Goal: Task Accomplishment & Management: Use online tool/utility

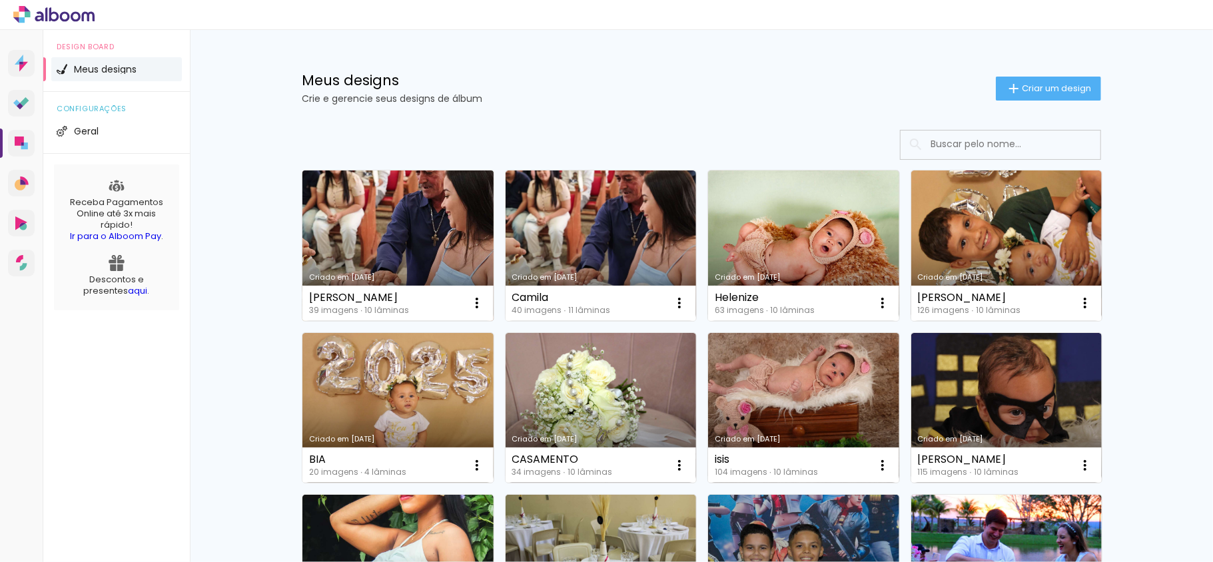
click at [406, 246] on link "Criado em [DATE]" at bounding box center [397, 245] width 191 height 150
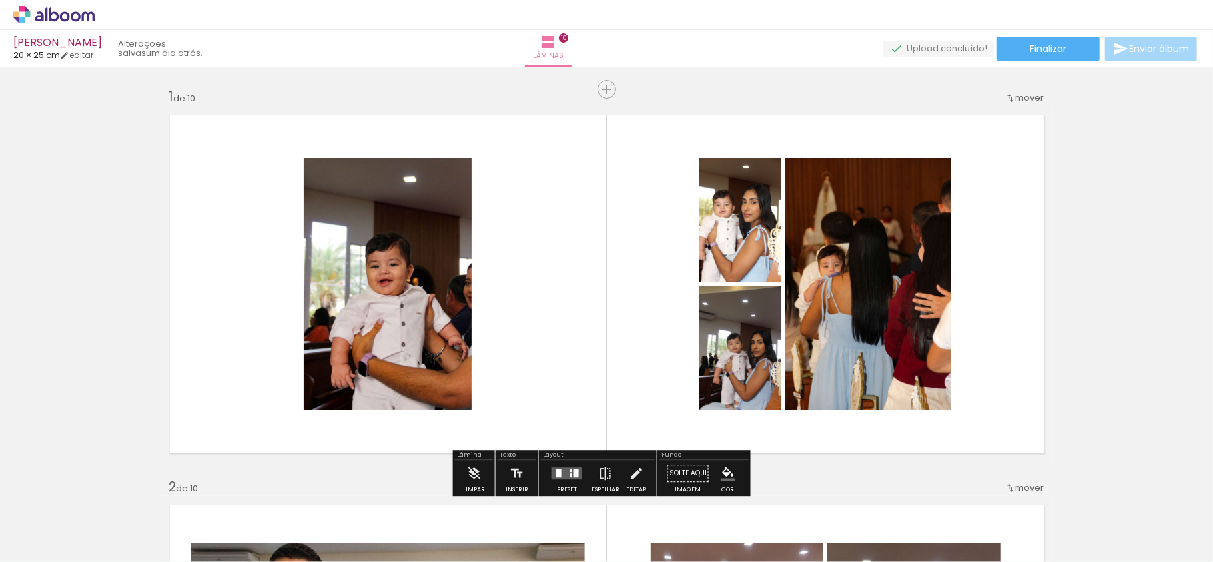
click at [388, 276] on quentale-photo at bounding box center [388, 284] width 168 height 252
click at [398, 285] on quentale-photo at bounding box center [388, 284] width 168 height 252
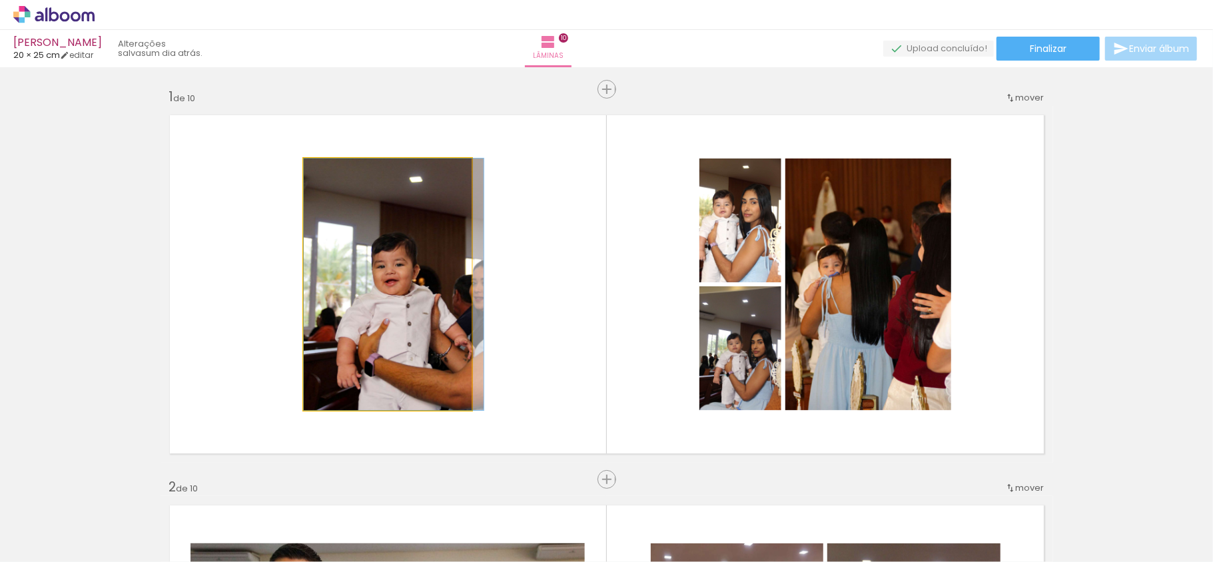
drag, startPoint x: 424, startPoint y: 218, endPoint x: 457, endPoint y: 246, distance: 42.5
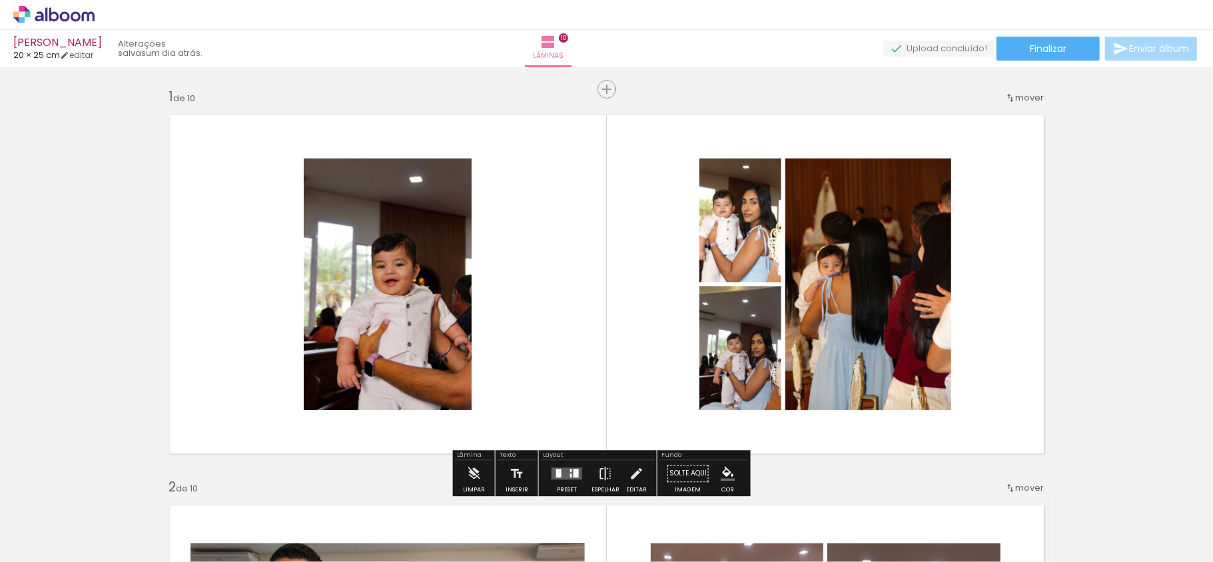
click at [456, 186] on quentale-photo at bounding box center [388, 284] width 168 height 252
click at [465, 178] on quentale-layouter at bounding box center [606, 284] width 892 height 357
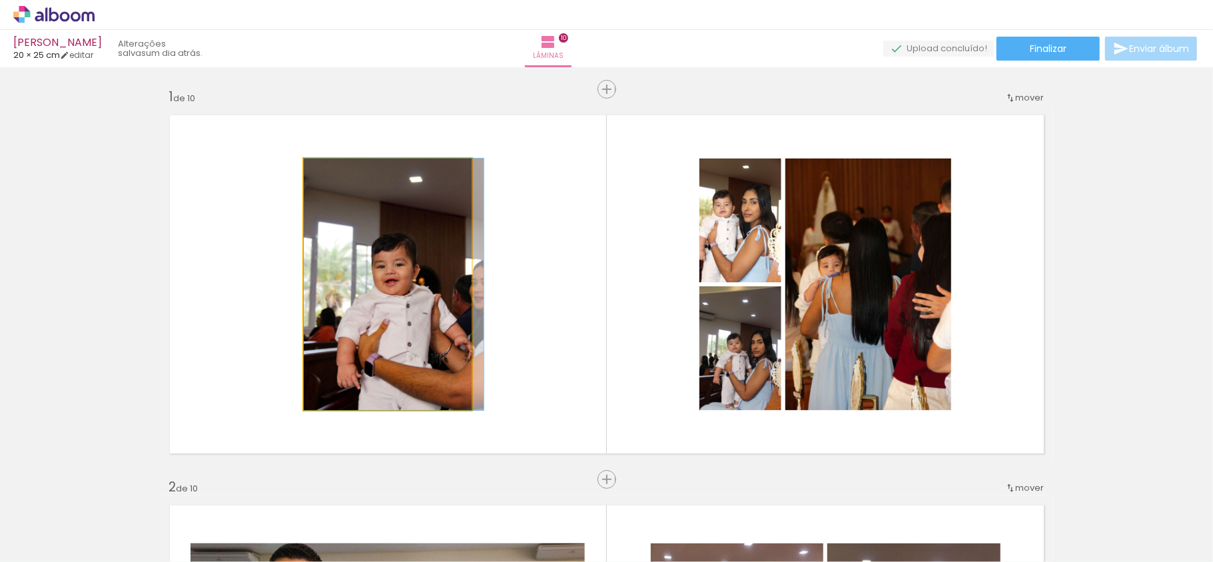
click at [453, 184] on quentale-photo at bounding box center [388, 284] width 168 height 252
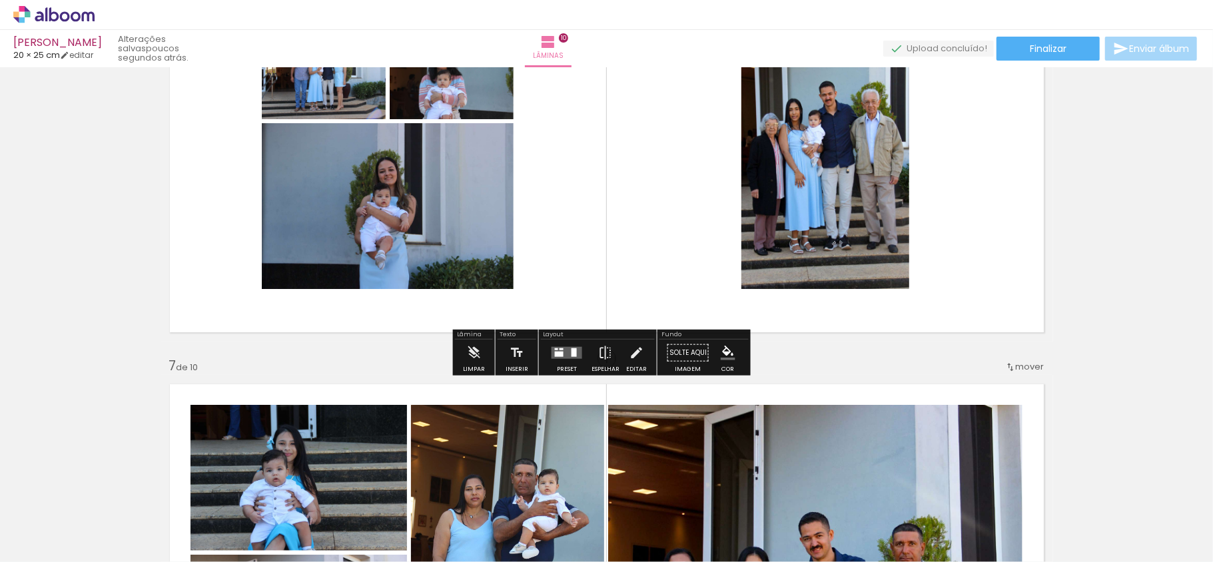
scroll to position [2131, 0]
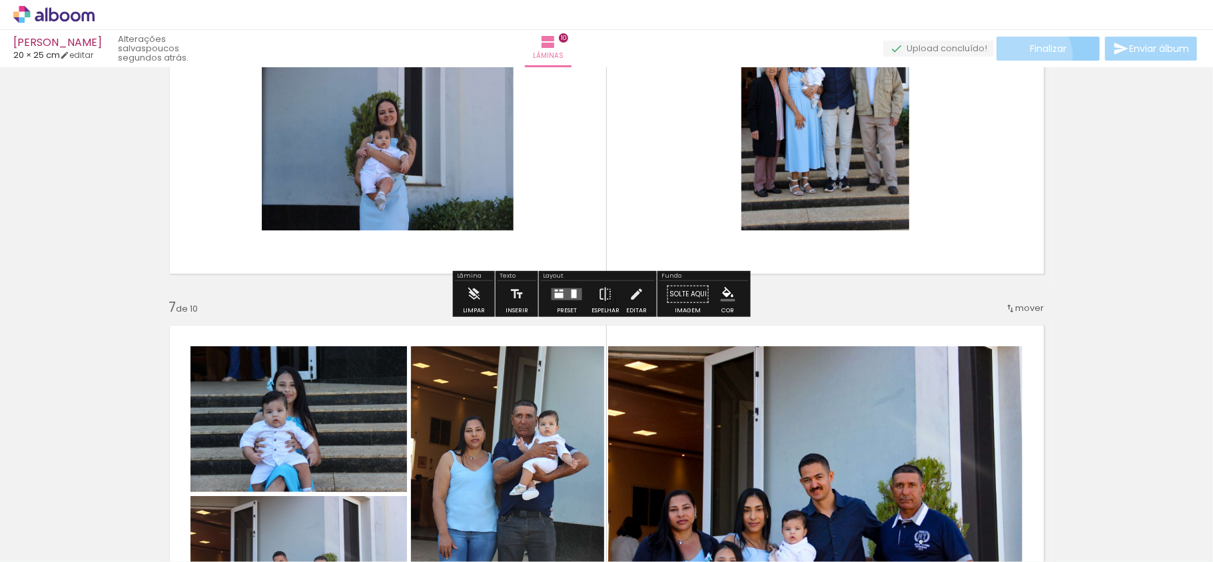
click at [1023, 54] on paper-button "Finalizar" at bounding box center [1047, 49] width 103 height 24
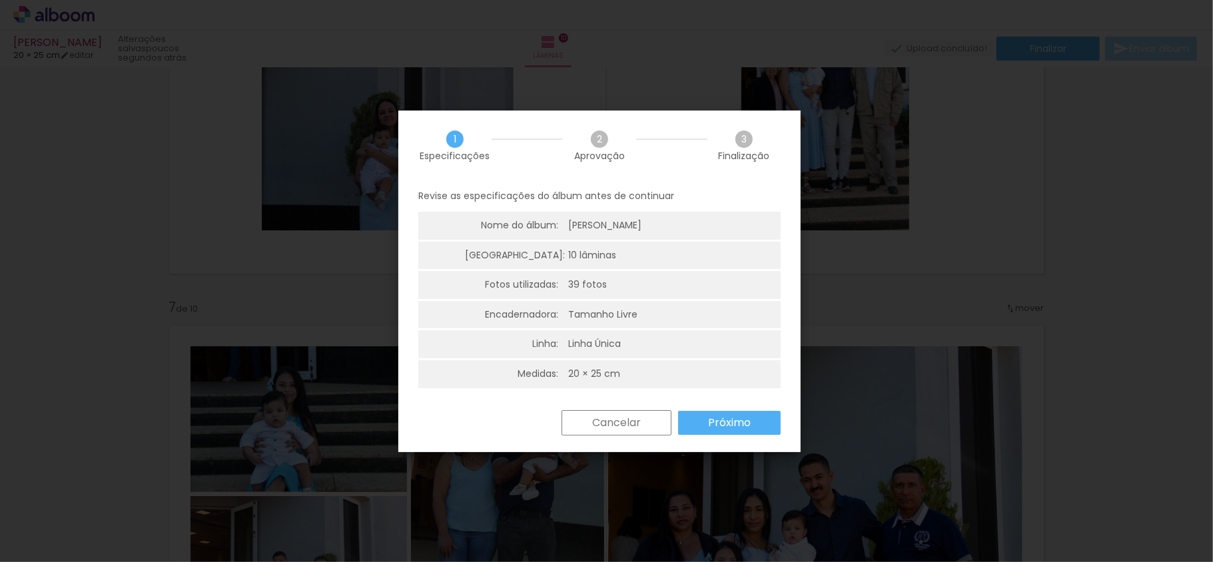
click at [743, 411] on paper-button "Próximo" at bounding box center [729, 423] width 103 height 24
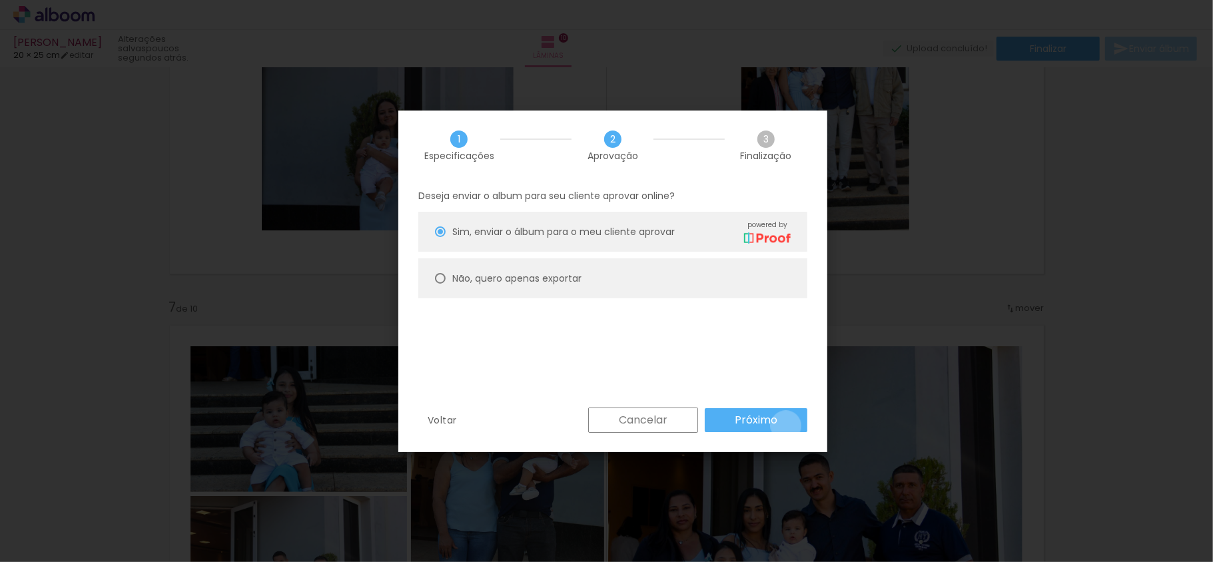
click at [786, 426] on paper-button "Próximo" at bounding box center [755, 420] width 103 height 24
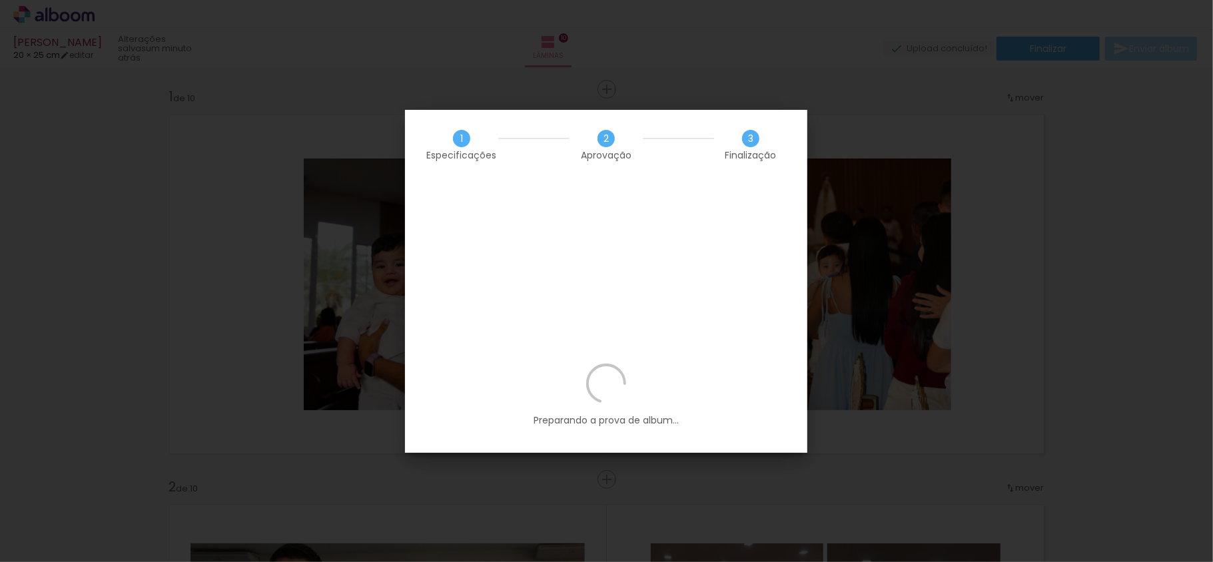
scroll to position [2131, 0]
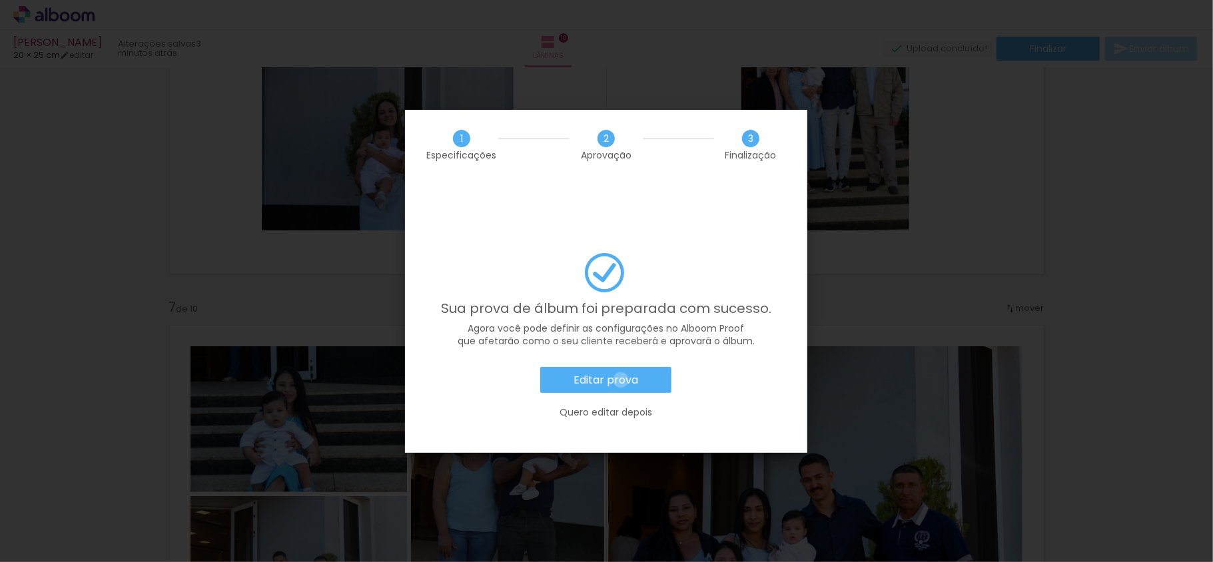
click at [0, 0] on slot "Editar prova" at bounding box center [0, 0] width 0 height 0
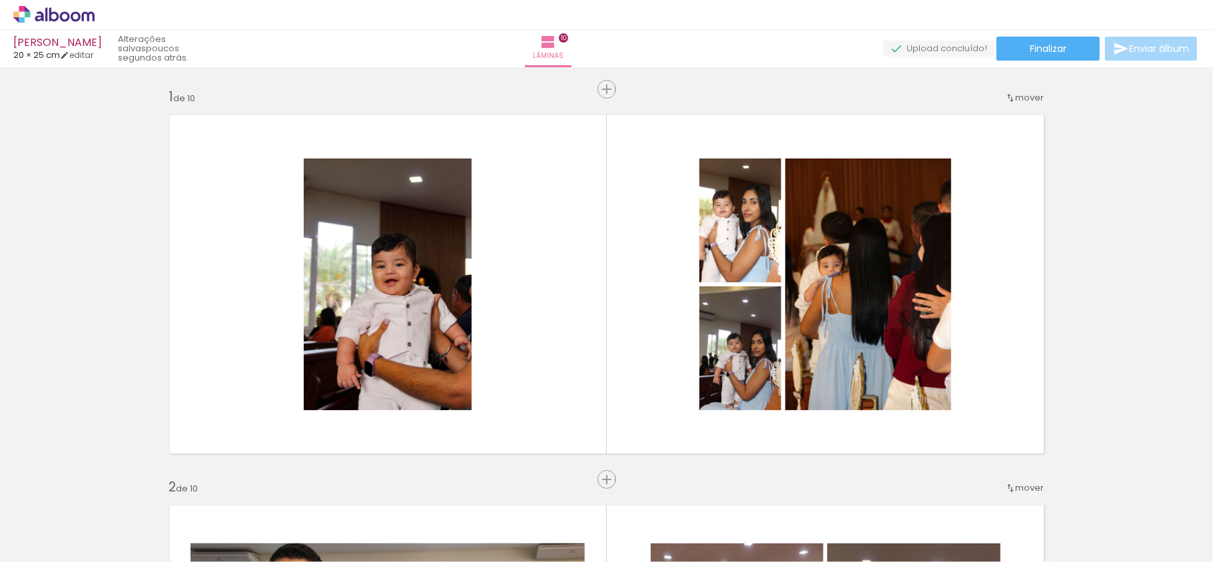
scroll to position [2131, 0]
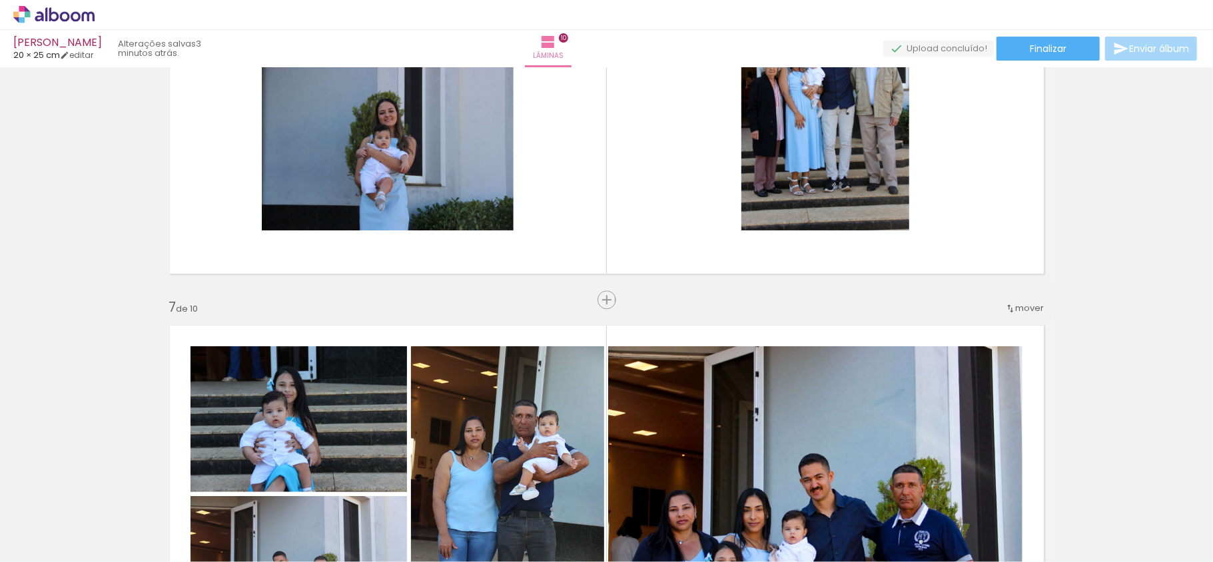
click at [971, 53] on quentale-upload-monitor at bounding box center [938, 49] width 111 height 17
click at [1061, 51] on span "Finalizar" at bounding box center [1047, 48] width 37 height 9
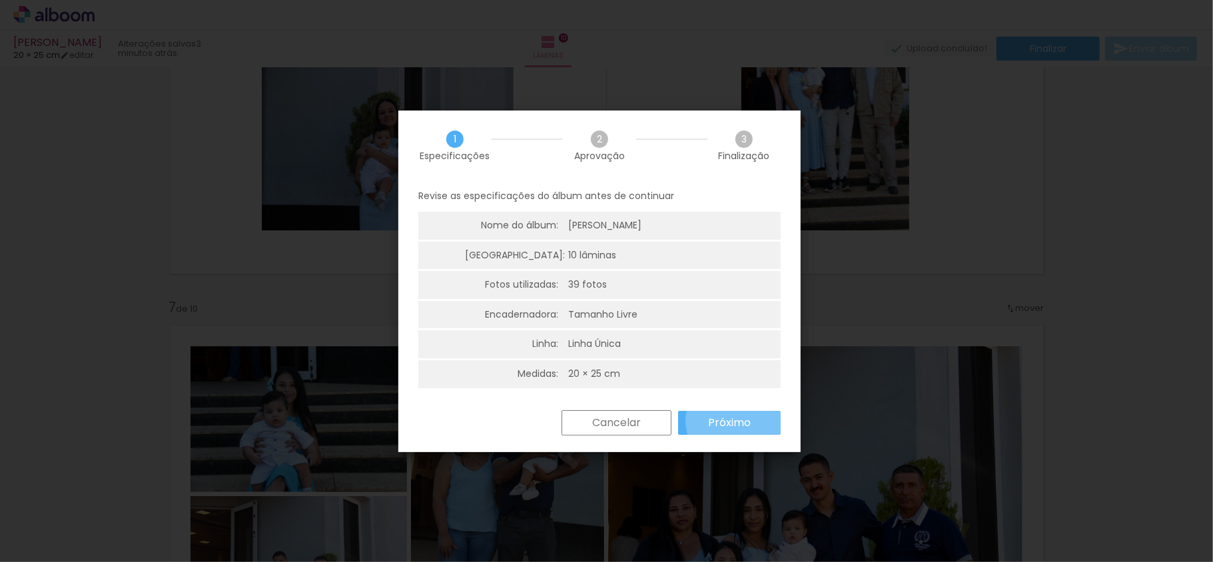
click at [0, 0] on slot "Próximo" at bounding box center [0, 0] width 0 height 0
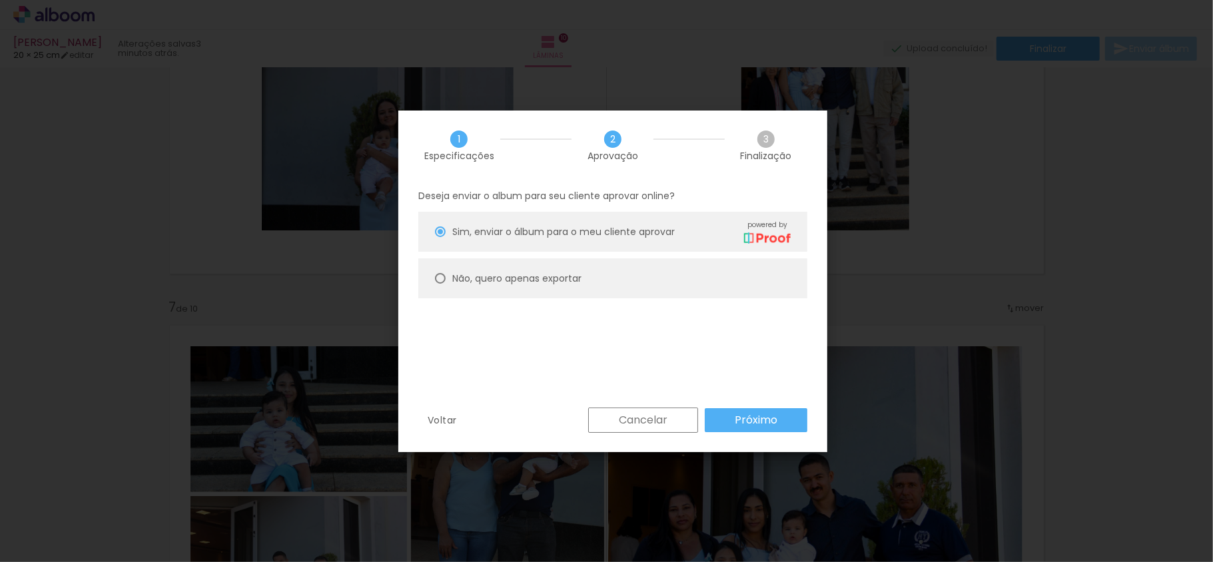
click at [780, 423] on paper-button "Próximo" at bounding box center [755, 420] width 103 height 24
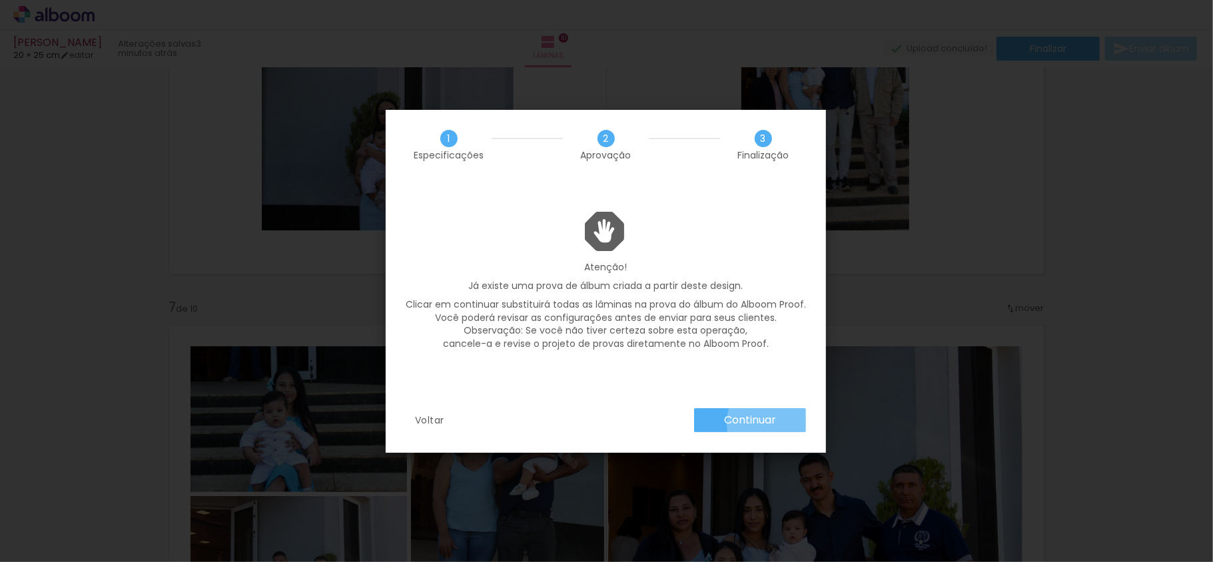
click at [789, 423] on paper-button "Continuar" at bounding box center [750, 420] width 112 height 24
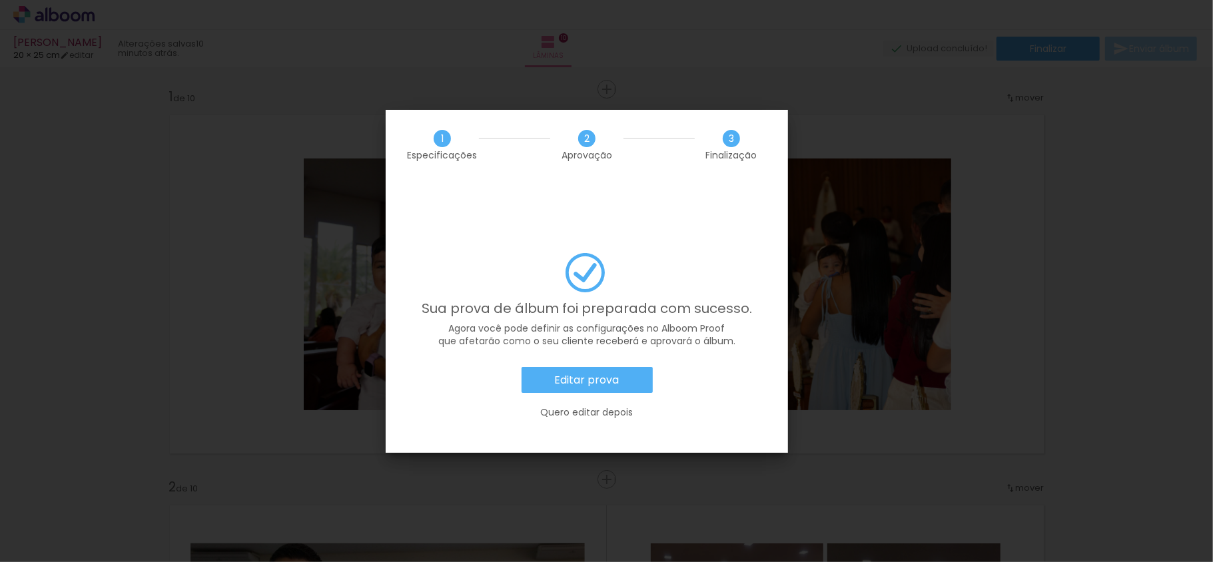
scroll to position [2131, 0]
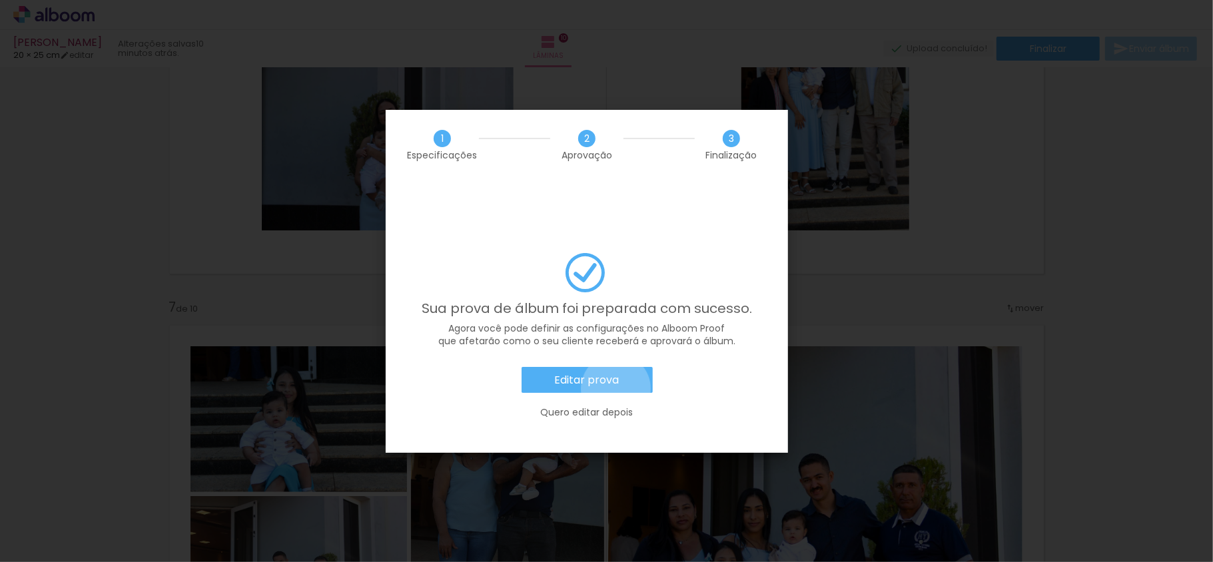
click at [616, 367] on paper-button "Editar prova" at bounding box center [586, 380] width 131 height 27
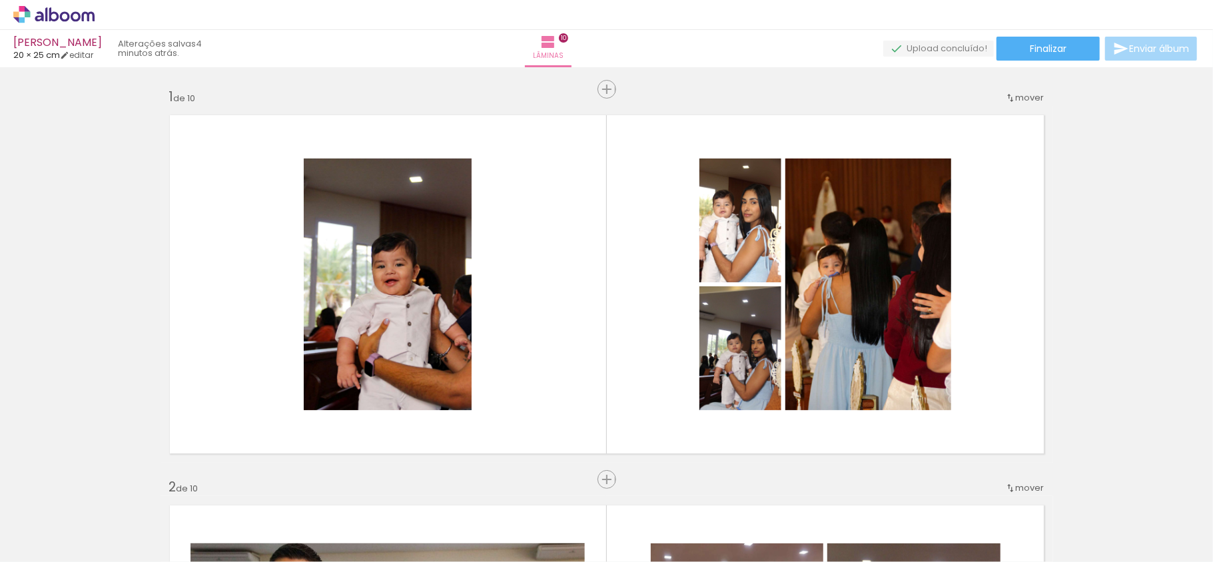
scroll to position [2131, 0]
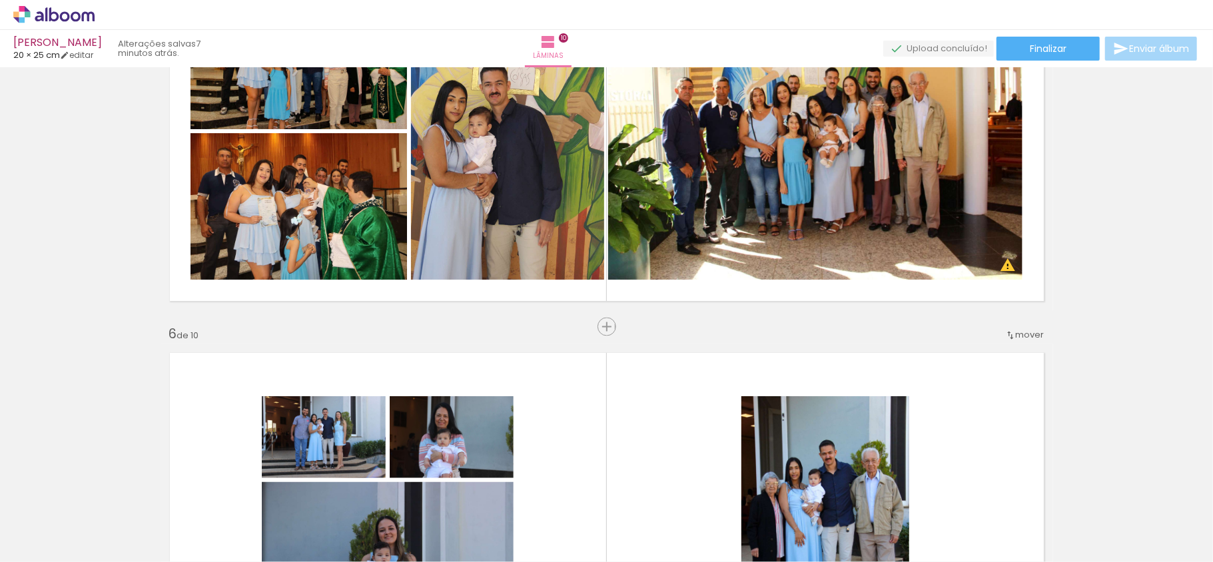
scroll to position [1420, 0]
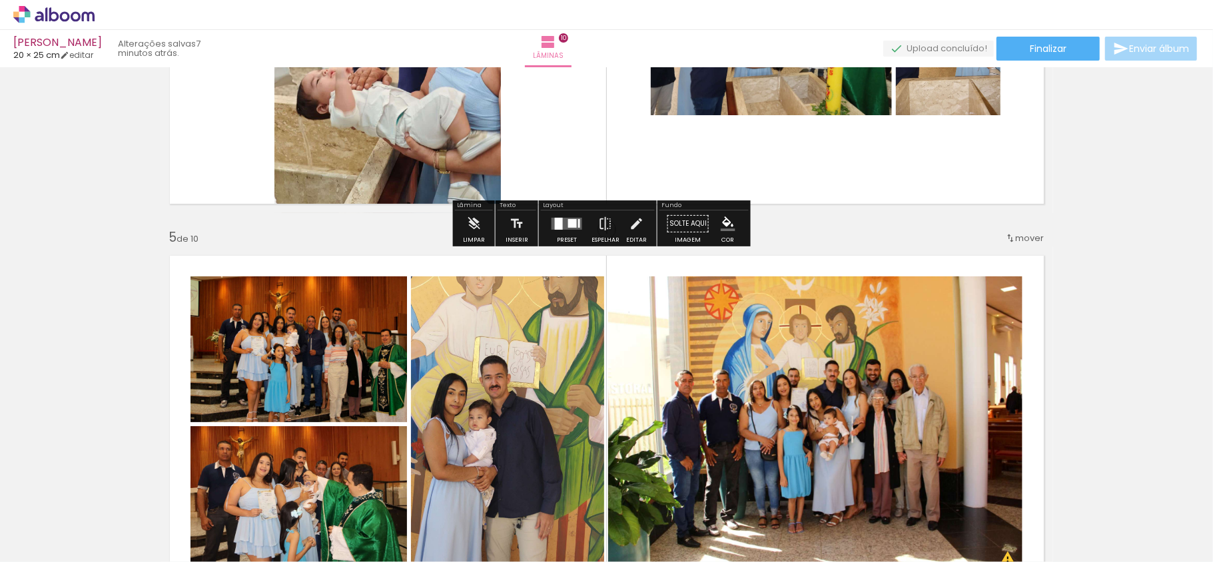
click at [1071, 54] on paper-button "Finalizar" at bounding box center [1047, 49] width 103 height 24
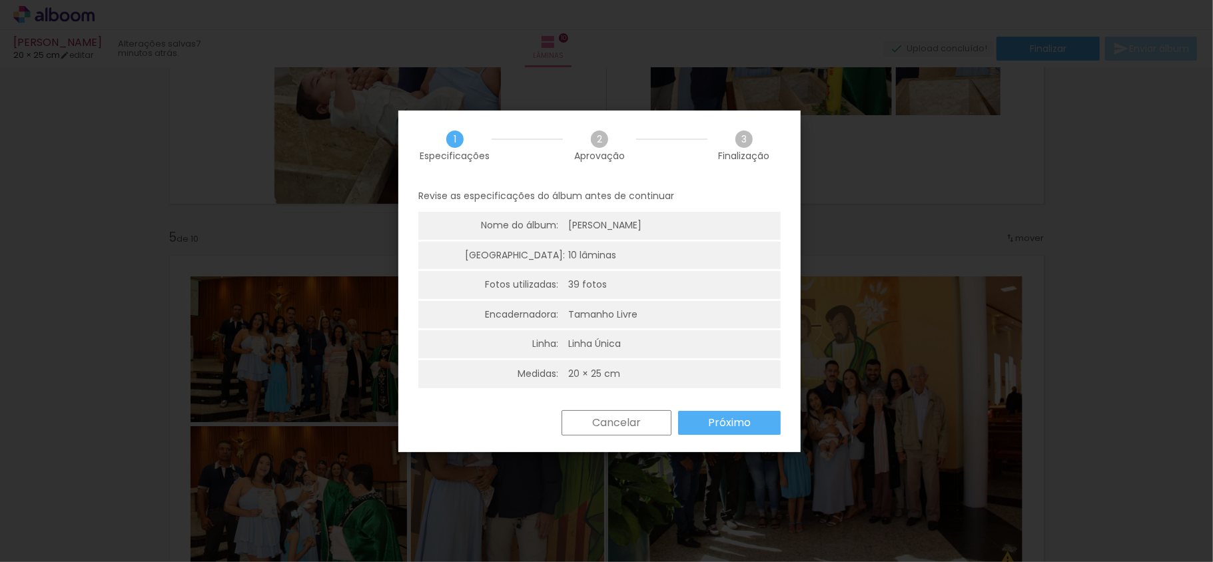
click at [763, 424] on paper-button "Próximo" at bounding box center [729, 423] width 103 height 24
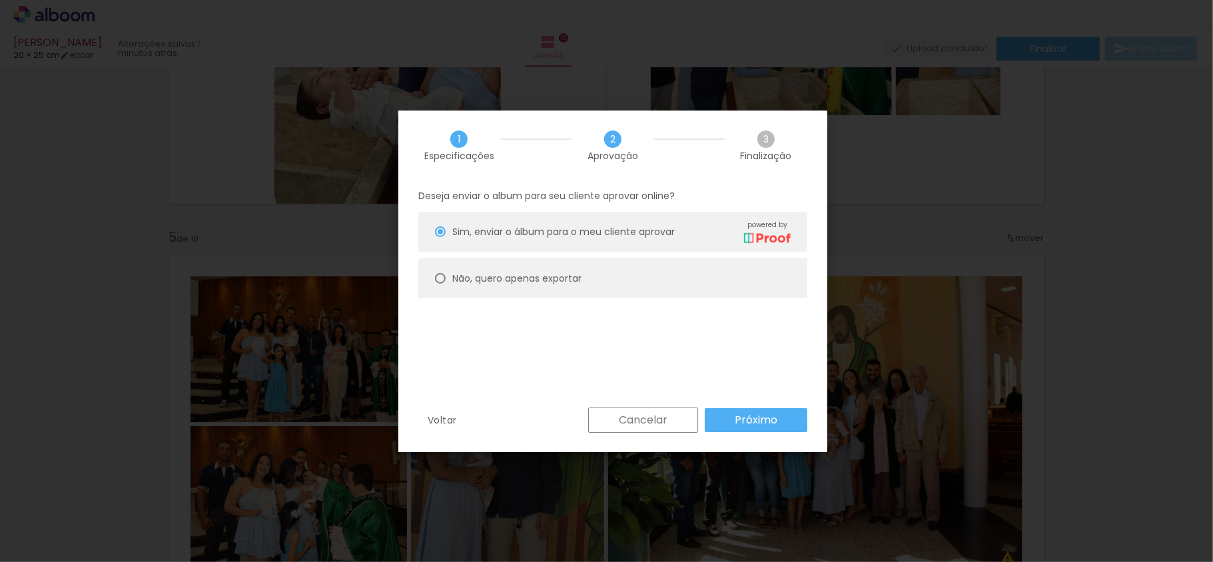
click at [0, 0] on slot "Próximo" at bounding box center [0, 0] width 0 height 0
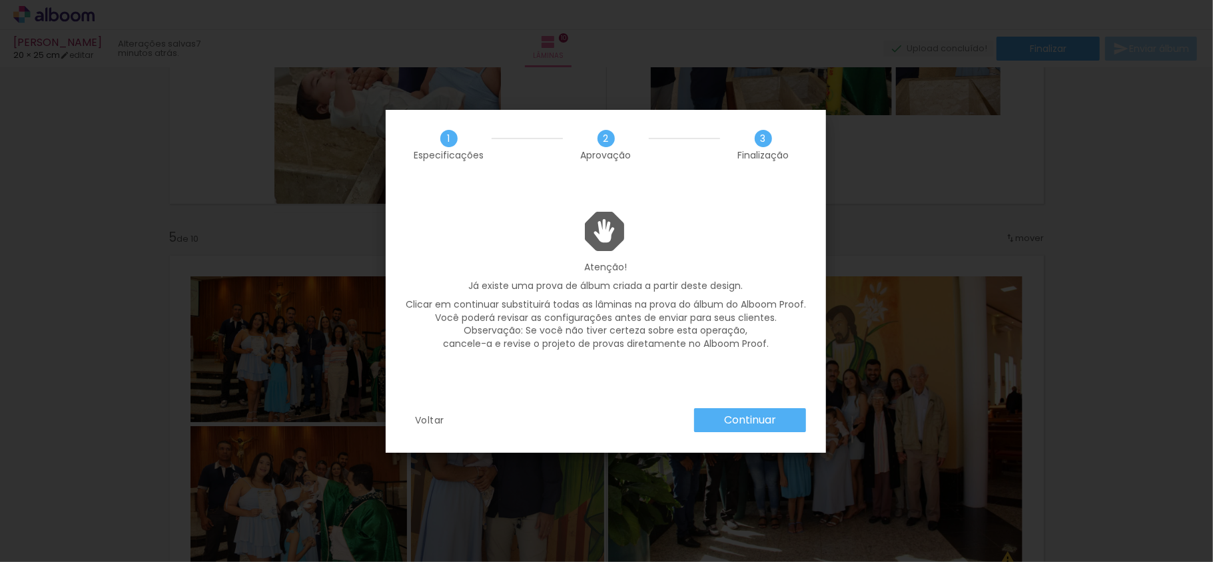
click at [0, 0] on slot "Continuar" at bounding box center [0, 0] width 0 height 0
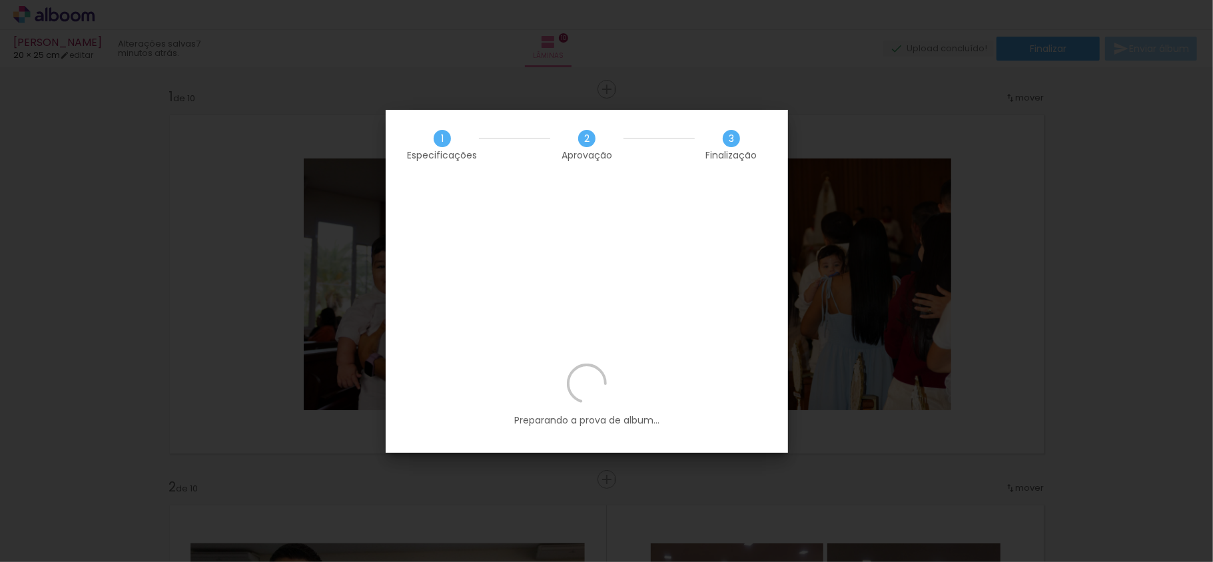
scroll to position [1420, 0]
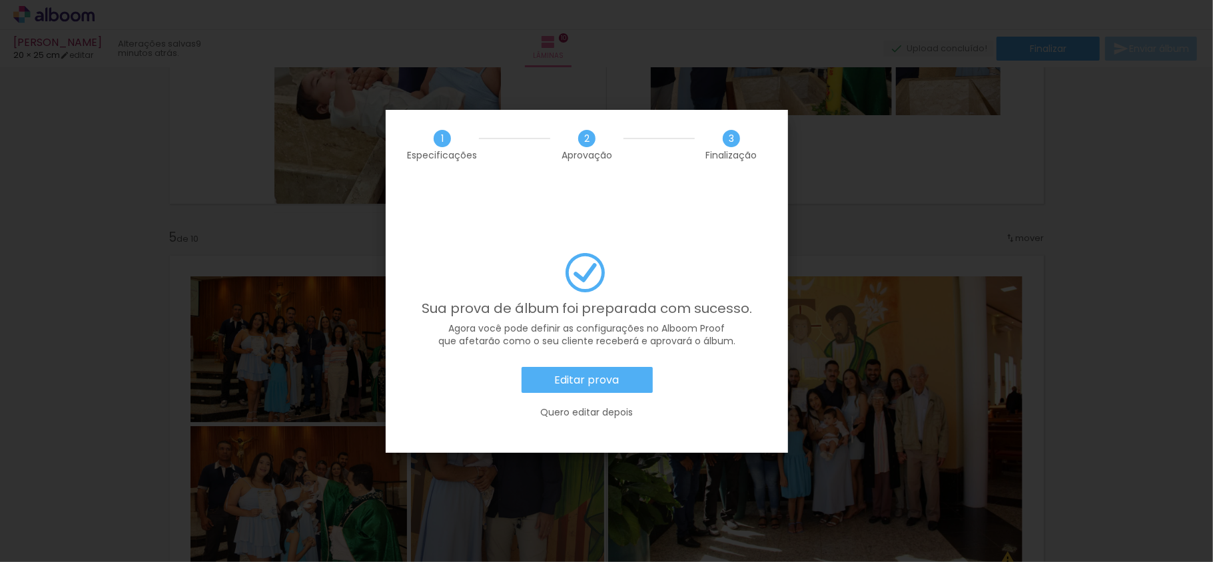
click at [0, 0] on slot "Editar prova" at bounding box center [0, 0] width 0 height 0
